Goal: Information Seeking & Learning: Learn about a topic

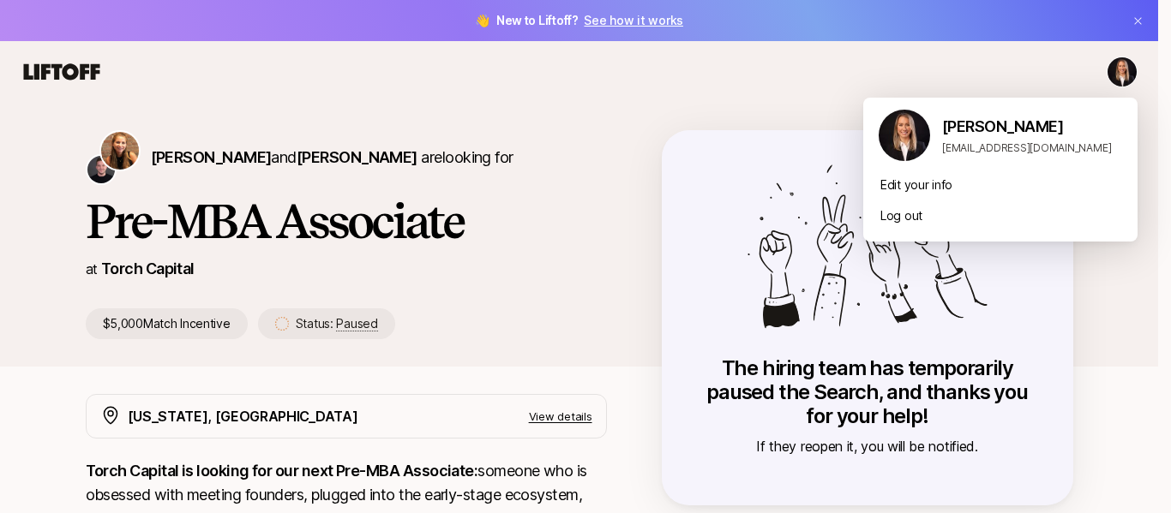
click at [1125, 75] on html "👋 New to Liftoff? See how it works [PERSON_NAME] and [PERSON_NAME] are looking …" at bounding box center [585, 256] width 1171 height 513
click at [915, 144] on img at bounding box center [904, 135] width 51 height 51
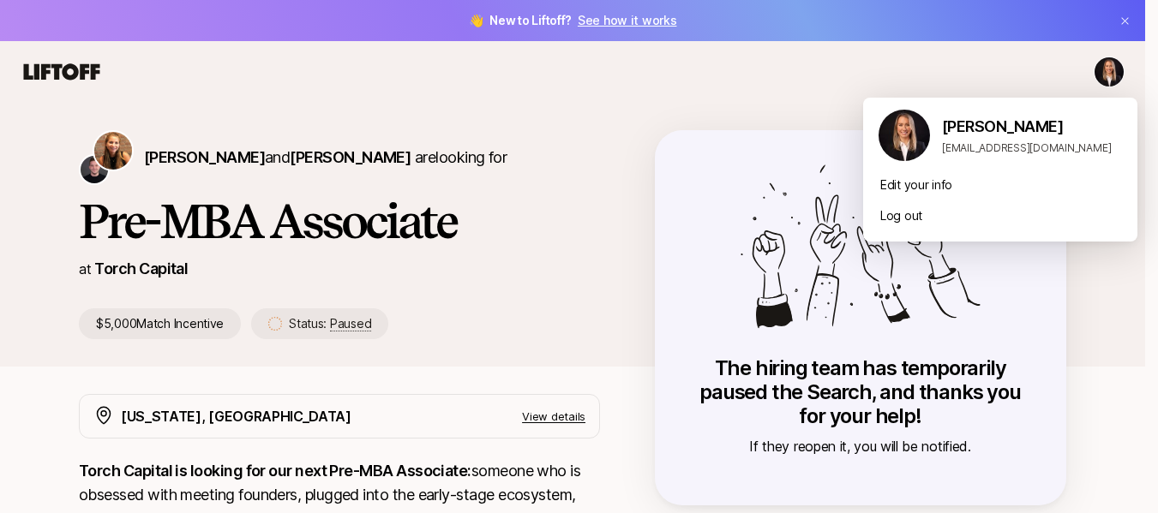
click at [65, 79] on html "👋 New to Liftoff? See how it works [PERSON_NAME] and [PERSON_NAME] are looking …" at bounding box center [579, 256] width 1158 height 513
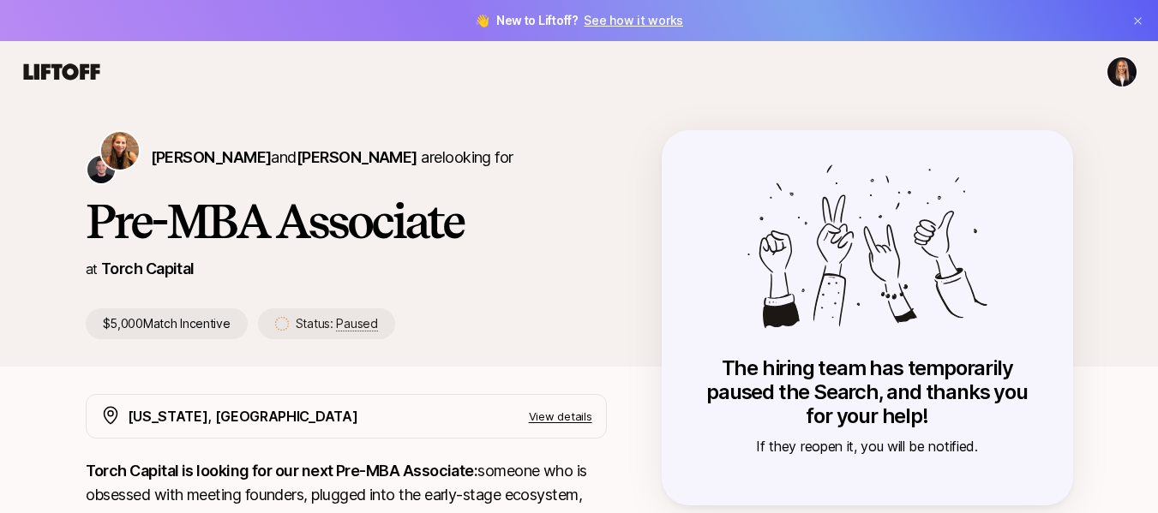
click at [69, 80] on icon at bounding box center [62, 71] width 76 height 16
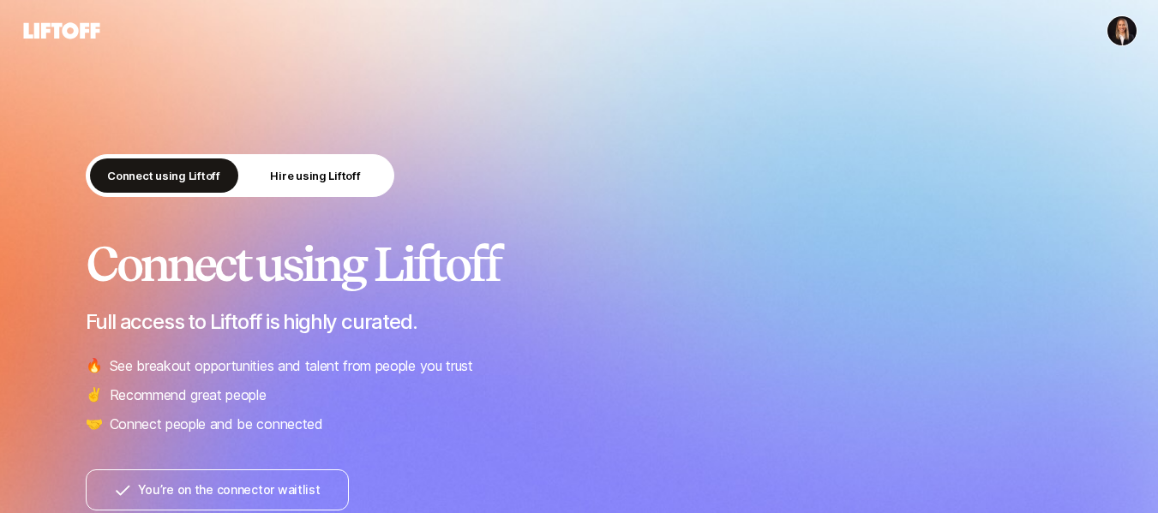
click at [1103, 40] on div at bounding box center [579, 30] width 1117 height 31
click at [384, 183] on button "Hire using Liftoff" at bounding box center [316, 176] width 148 height 34
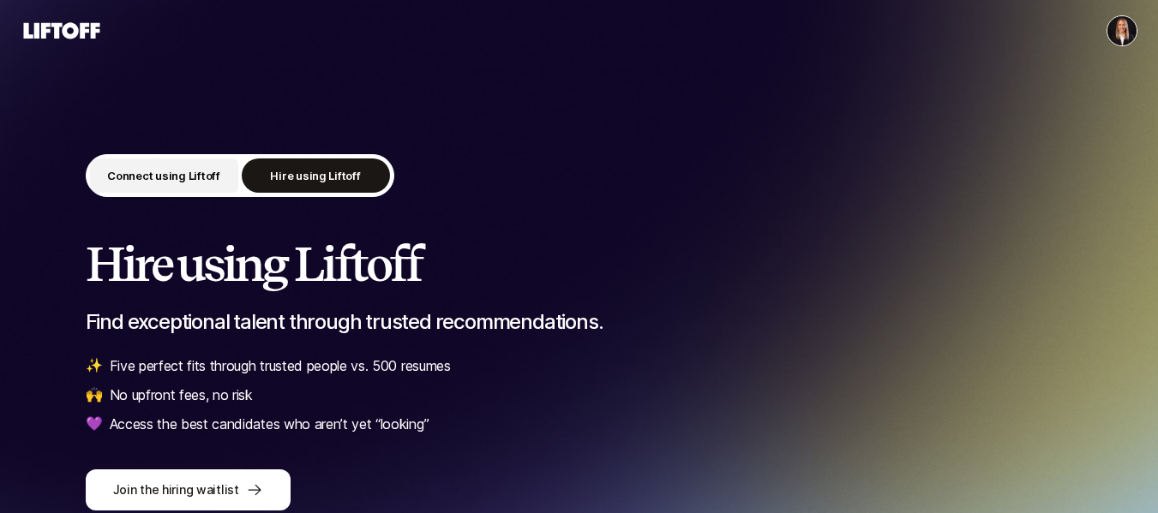
click at [202, 183] on p "Connect using Liftoff" at bounding box center [163, 175] width 113 height 17
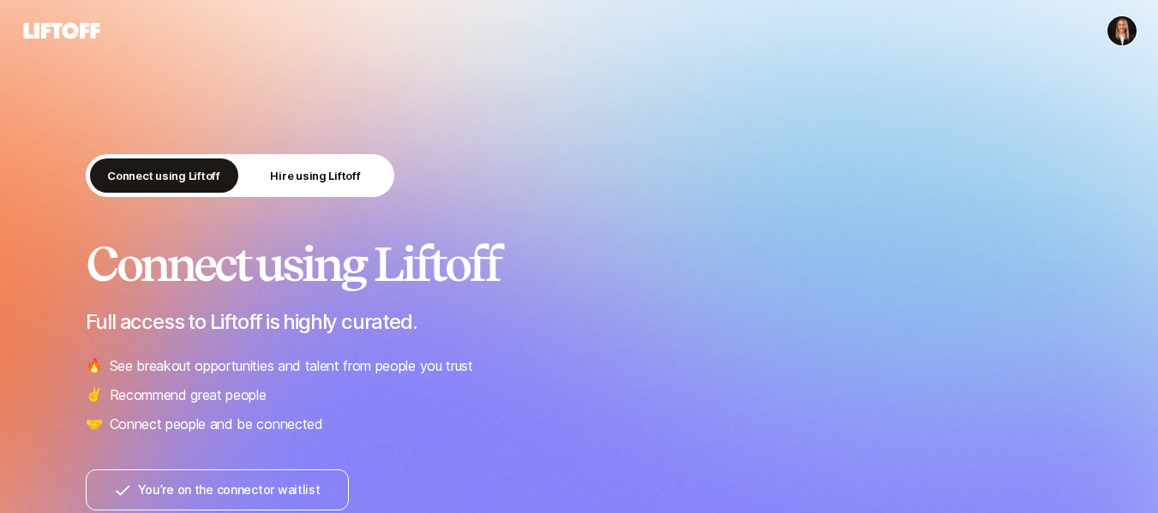
click at [65, 22] on icon at bounding box center [62, 31] width 82 height 24
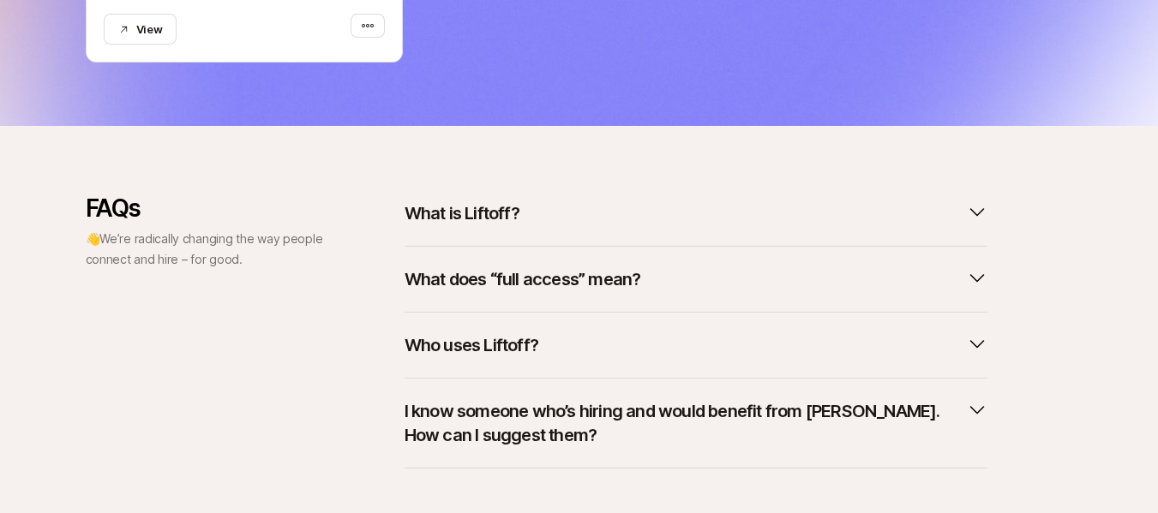
scroll to position [903, 0]
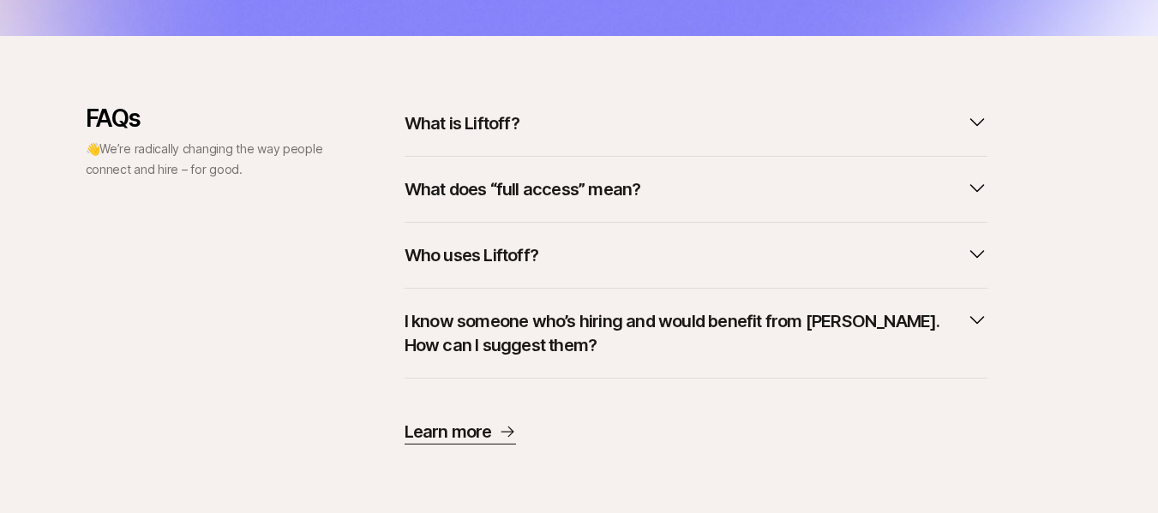
click at [488, 128] on p "What is Liftoff?" at bounding box center [462, 123] width 115 height 24
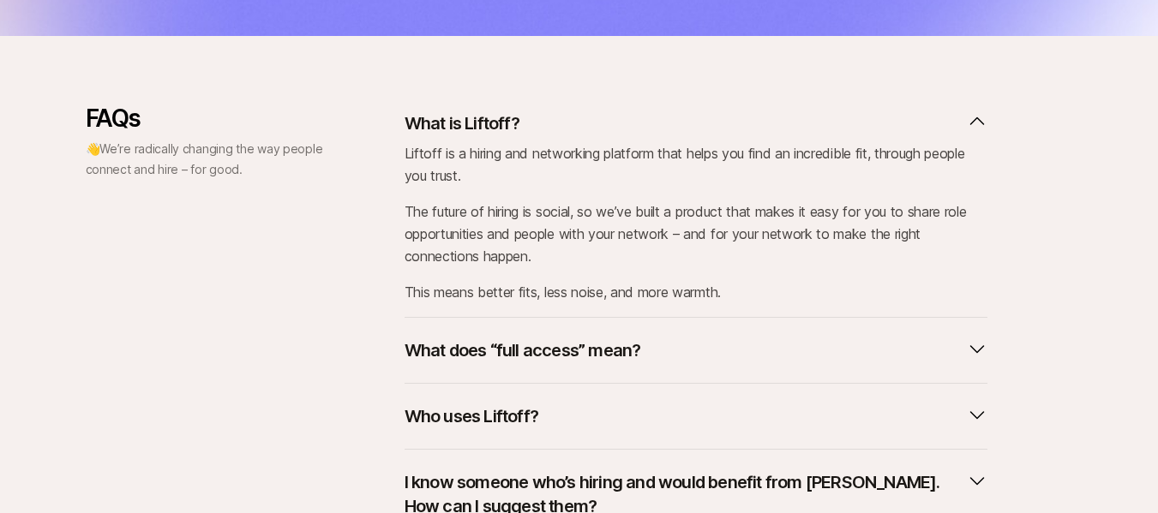
scroll to position [1064, 0]
